Goal: Task Accomplishment & Management: Complete application form

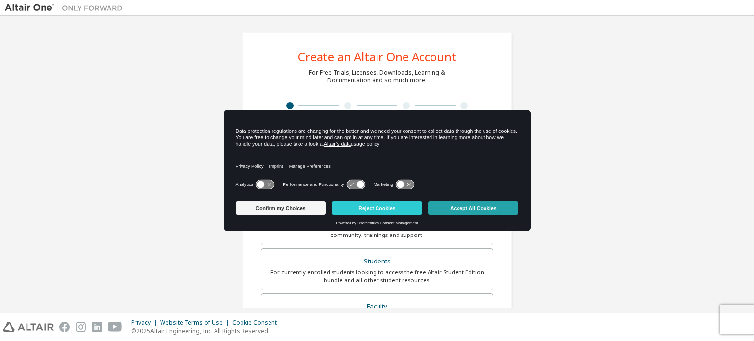
click at [456, 211] on button "Accept All Cookies" at bounding box center [473, 208] width 90 height 14
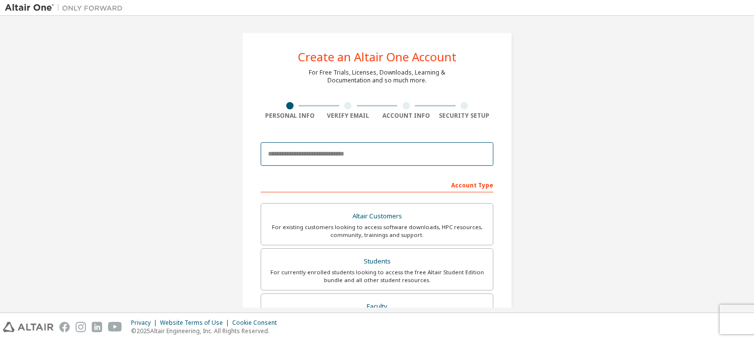
click at [343, 147] on input "email" at bounding box center [377, 154] width 233 height 24
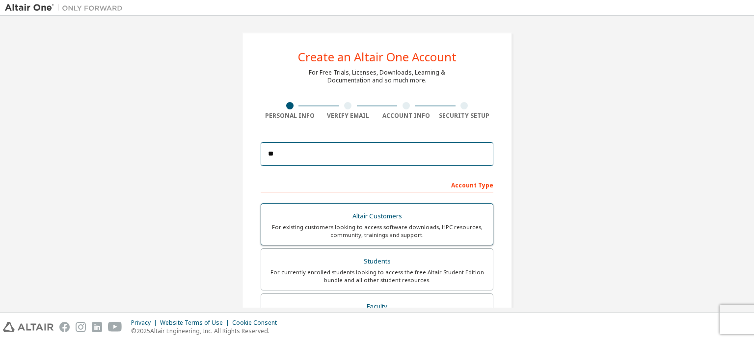
type input "*"
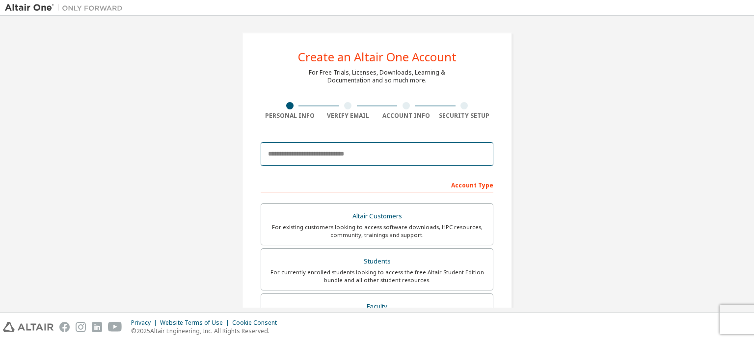
click at [368, 148] on input "email" at bounding box center [377, 154] width 233 height 24
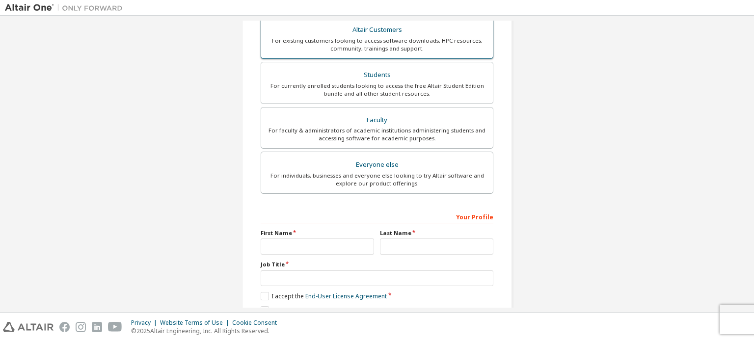
scroll to position [230, 0]
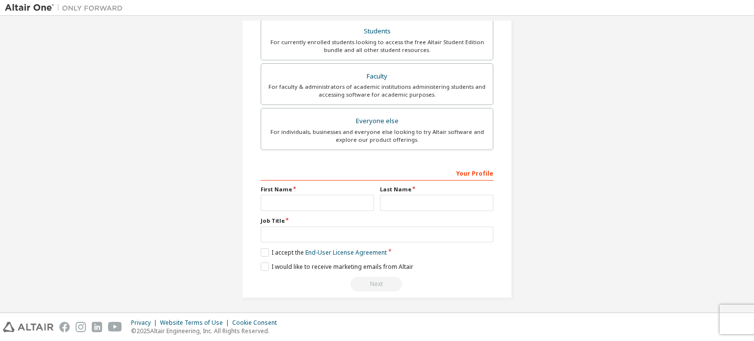
type input "**********"
click at [371, 204] on input "text" at bounding box center [317, 203] width 113 height 16
type input "*****"
click at [394, 201] on input "text" at bounding box center [436, 203] width 113 height 16
type input "******"
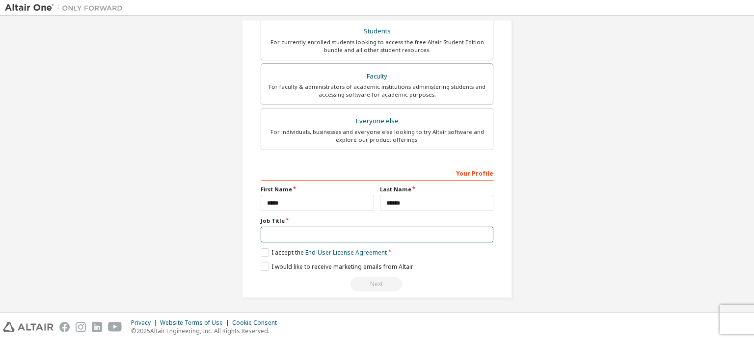
click at [391, 237] on input "text" at bounding box center [377, 235] width 233 height 16
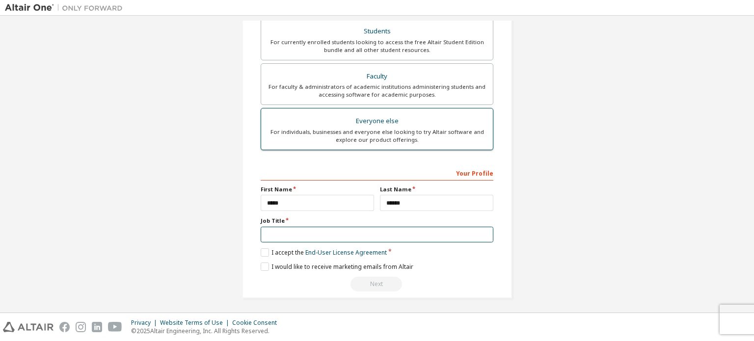
scroll to position [105, 0]
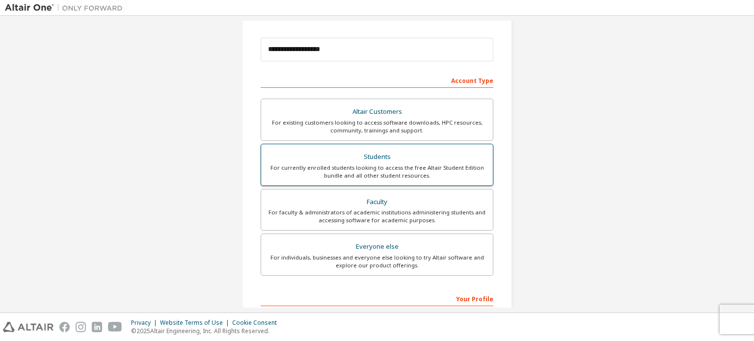
click at [385, 161] on div "Students" at bounding box center [377, 157] width 220 height 14
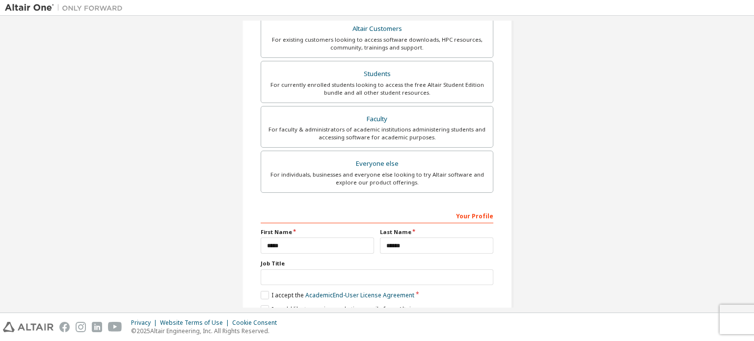
scroll to position [230, 0]
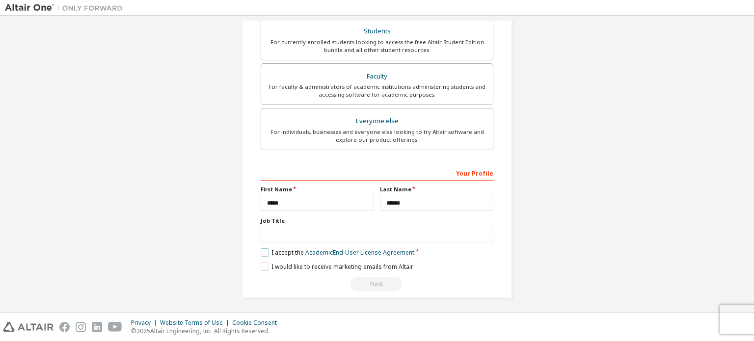
click at [261, 253] on label "I accept the Academic End-User License Agreement" at bounding box center [338, 252] width 154 height 8
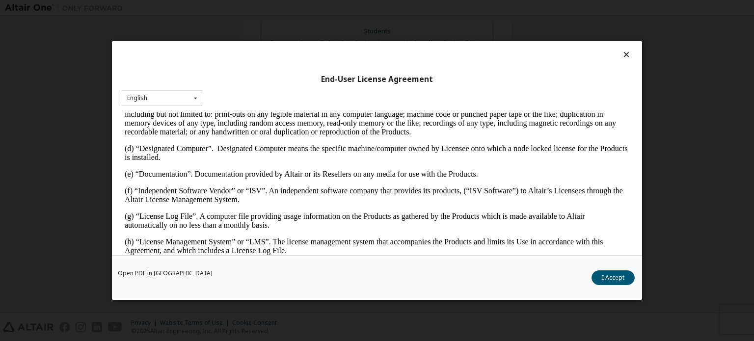
scroll to position [273, 0]
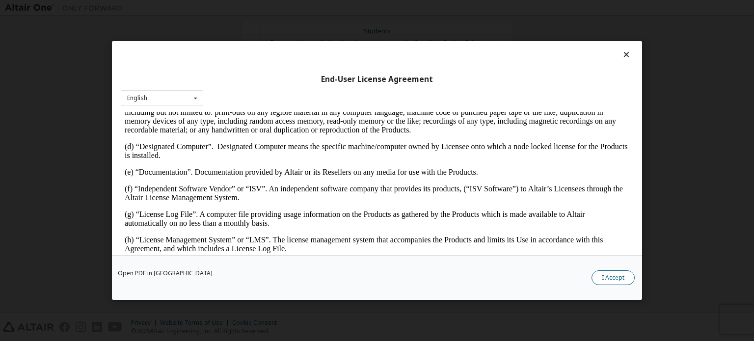
click at [611, 279] on button "I Accept" at bounding box center [612, 277] width 43 height 15
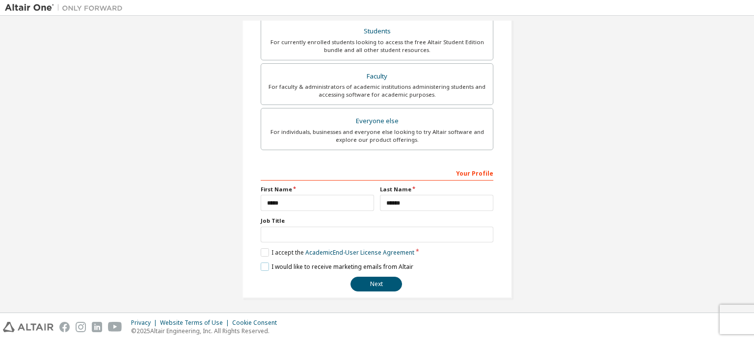
click at [265, 263] on label "I would like to receive marketing emails from Altair" at bounding box center [337, 267] width 153 height 8
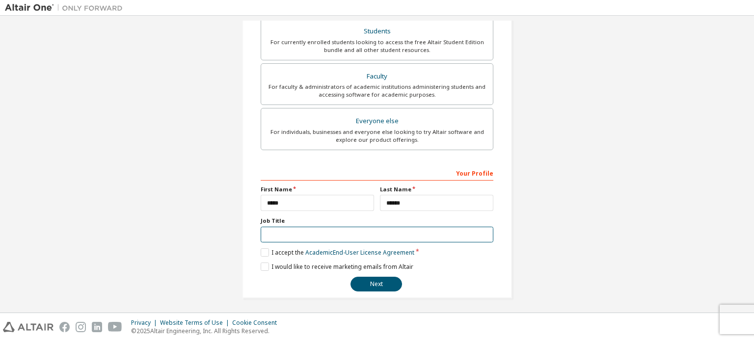
click at [352, 237] on input "text" at bounding box center [377, 235] width 233 height 16
type input "*******"
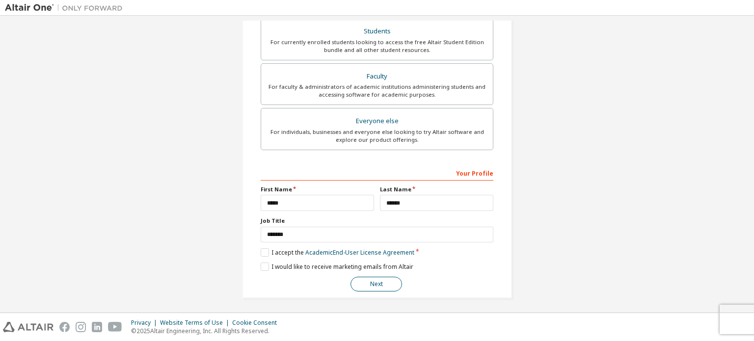
click at [361, 282] on button "Next" at bounding box center [376, 284] width 52 height 15
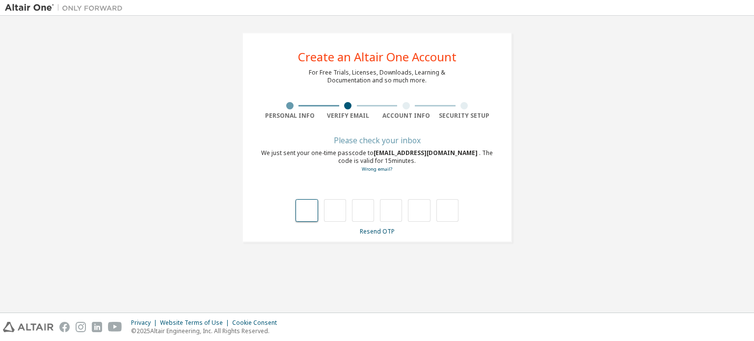
type input "*"
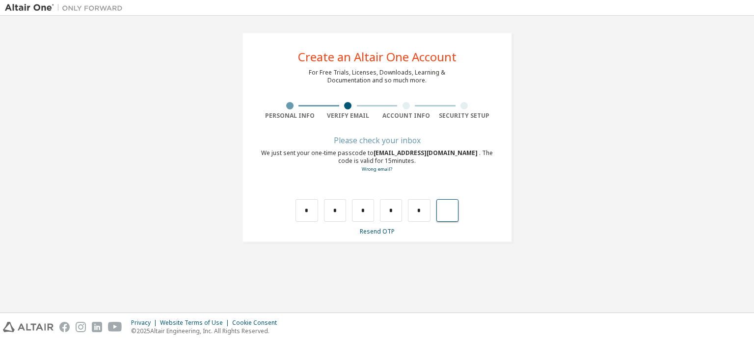
type input "*"
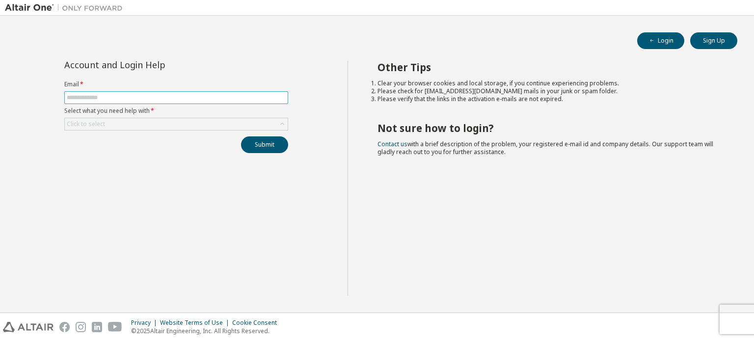
click at [202, 94] on input "text" at bounding box center [176, 98] width 219 height 8
type input "**********"
click at [162, 124] on div "Click to select" at bounding box center [176, 124] width 223 height 12
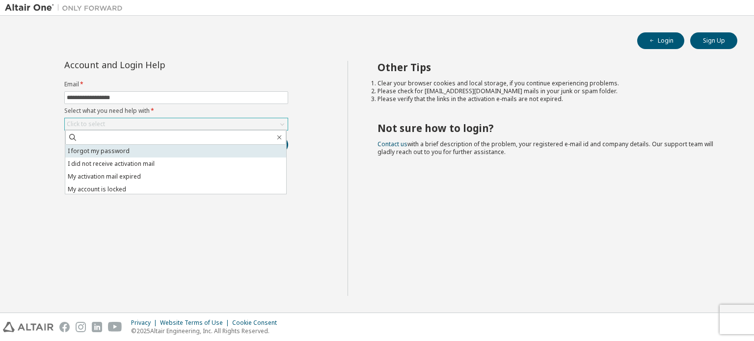
click at [163, 149] on li "I forgot my password" at bounding box center [175, 151] width 221 height 13
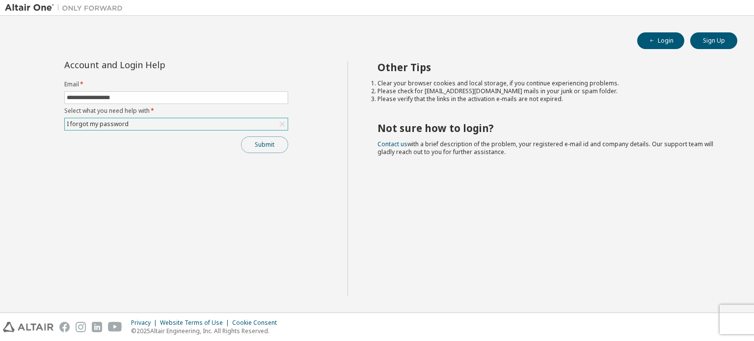
click at [262, 143] on button "Submit" at bounding box center [264, 144] width 47 height 17
click at [270, 145] on button "Submit" at bounding box center [264, 144] width 47 height 17
click at [271, 148] on button "Submit" at bounding box center [264, 144] width 47 height 17
